Goal: Task Accomplishment & Management: Manage account settings

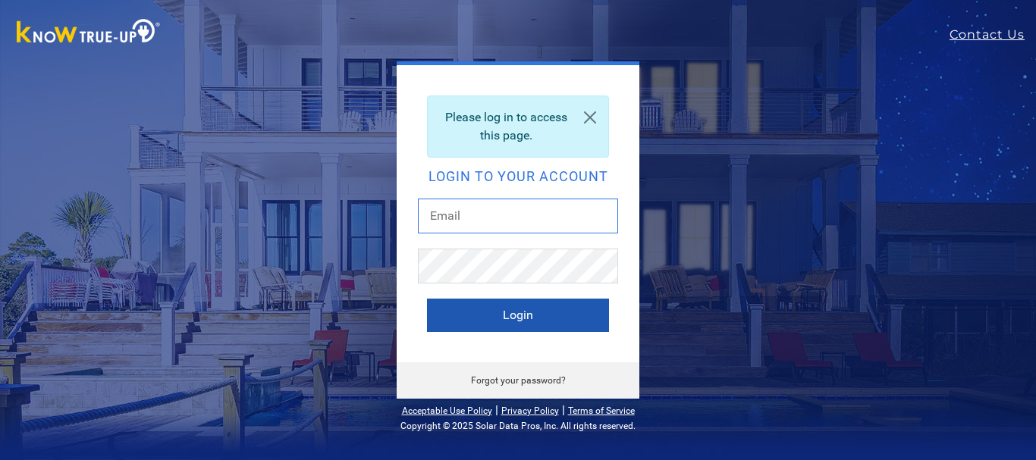
type input "[EMAIL_ADDRESS][DOMAIN_NAME]"
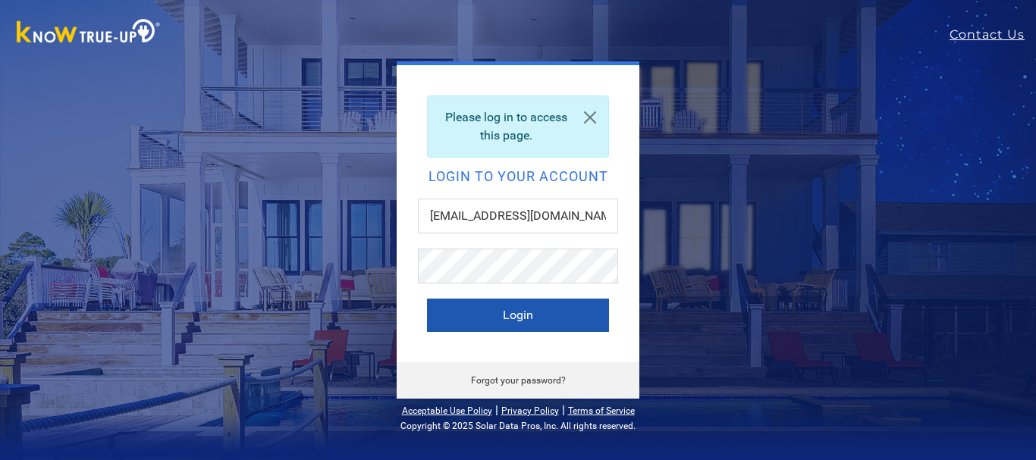
click at [516, 315] on button "Login" at bounding box center [518, 315] width 182 height 33
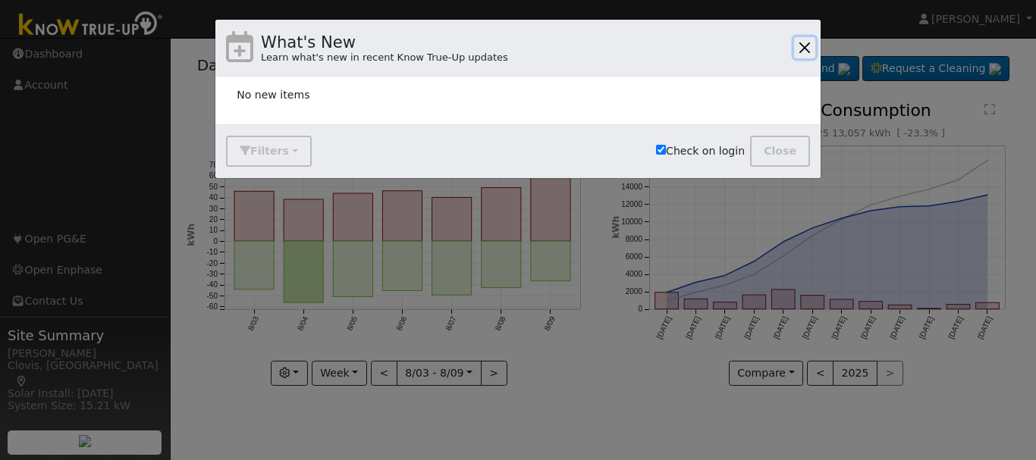
click at [803, 45] on button "button" at bounding box center [804, 47] width 21 height 21
